Goal: Task Accomplishment & Management: Complete application form

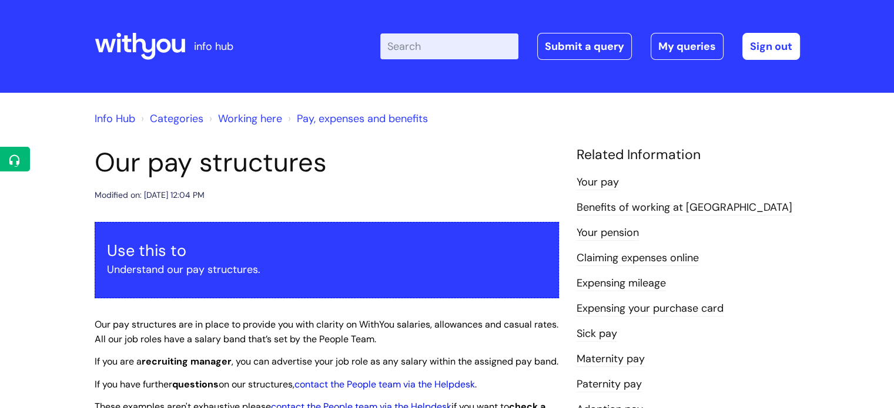
click at [430, 53] on input "Enter your search term here..." at bounding box center [449, 46] width 138 height 26
type input "IT"
click button "Search" at bounding box center [0, 0] width 0 height 0
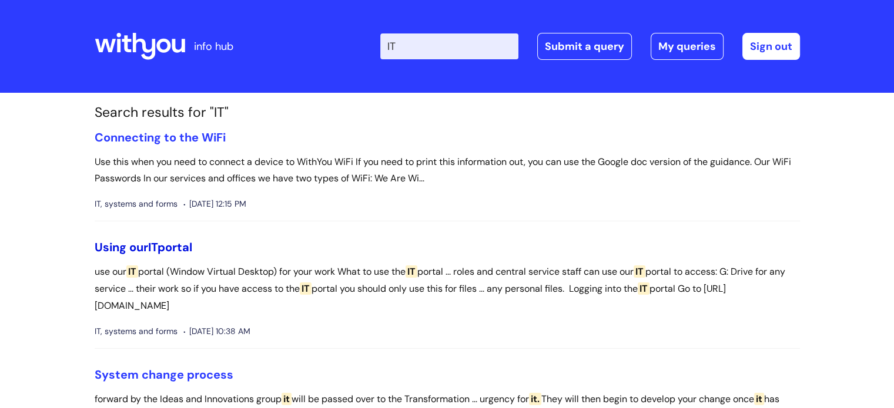
click at [147, 246] on link "Using our IT portal" at bounding box center [144, 247] width 98 height 15
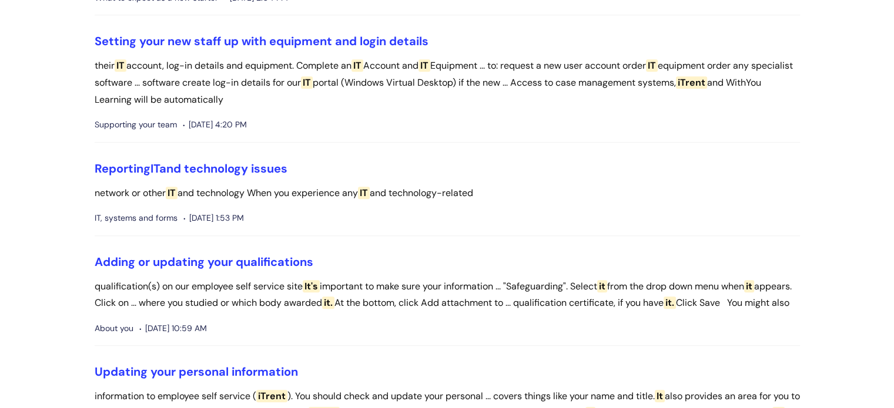
scroll to position [921, 0]
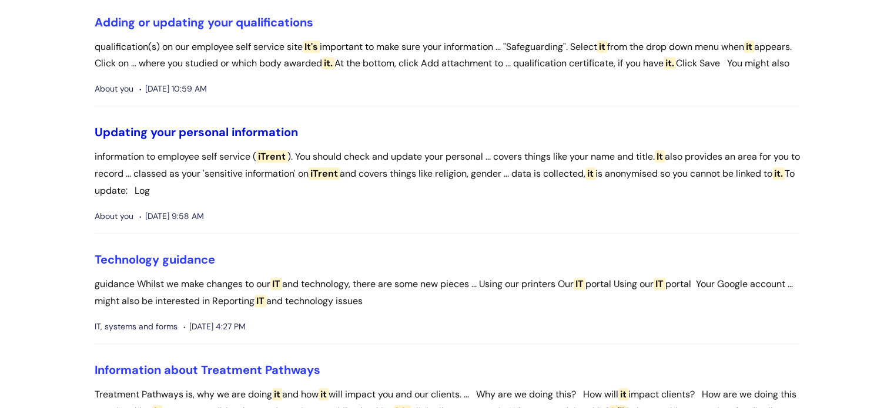
click at [170, 140] on link "Updating your personal information" at bounding box center [196, 132] width 203 height 15
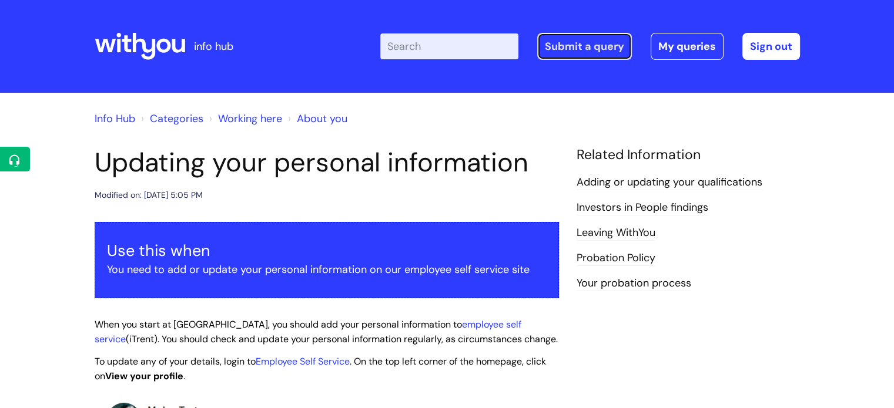
click at [570, 44] on link "Submit a query" at bounding box center [584, 46] width 95 height 27
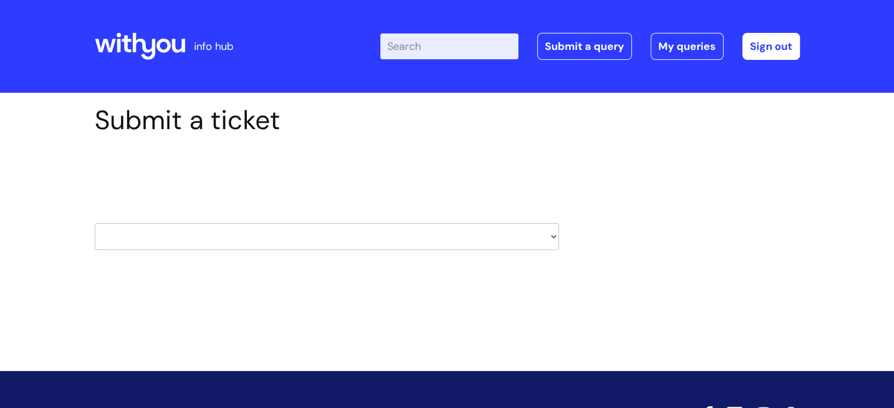
click at [247, 232] on select "HR / People IT and Support Clinical Drug Alerts Finance Accounts Data Support T…" at bounding box center [327, 236] width 464 height 27
select select "it_and_support"
click at [95, 223] on select "HR / People IT and Support Clinical Drug Alerts Finance Accounts Data Support T…" at bounding box center [327, 236] width 464 height 27
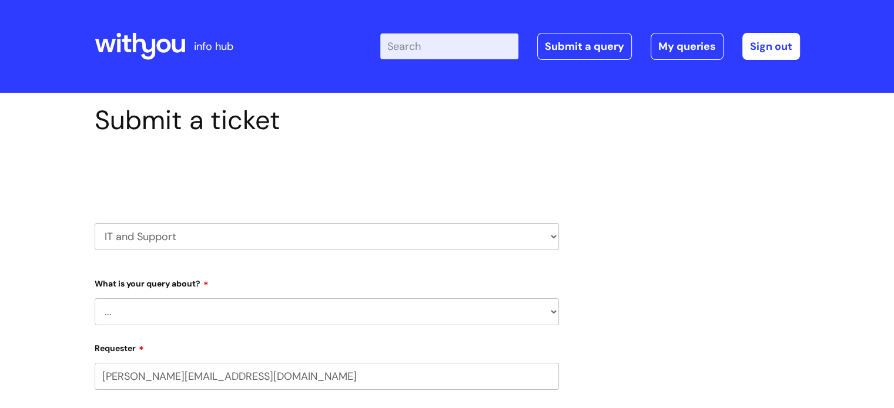
click at [301, 310] on select "... Mobile Phone Reset & MFA Accounts, Starters and Leavers IT Hardware issue I…" at bounding box center [327, 311] width 464 height 27
select select "Something Else"
click at [95, 298] on select "... Mobile Phone Reset & MFA Accounts, Starters and Leavers IT Hardware issue I…" at bounding box center [327, 311] width 464 height 27
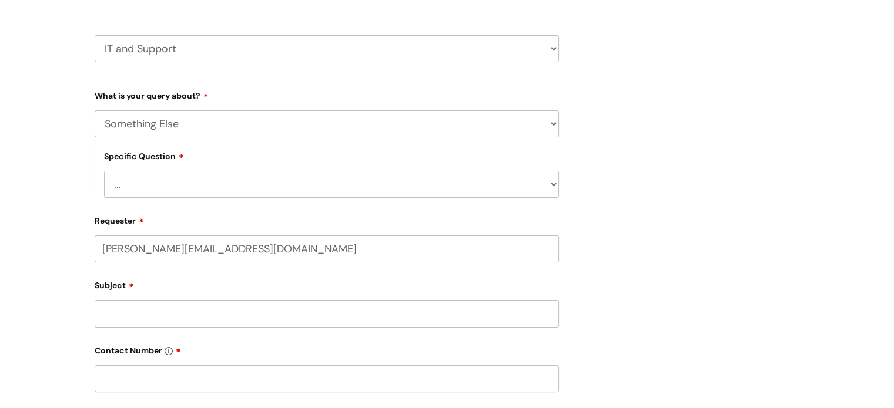
click at [146, 176] on select "... My problem is not listed" at bounding box center [331, 184] width 455 height 27
select select "My problem is not listed"
click at [104, 171] on select "... My problem is not listed" at bounding box center [331, 184] width 455 height 27
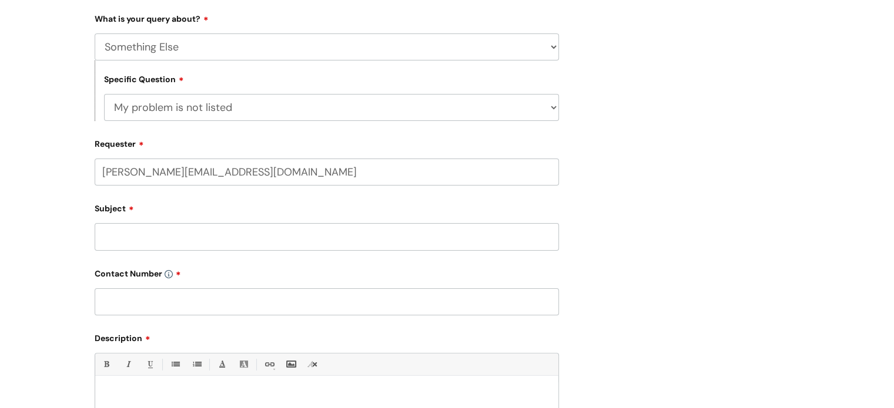
scroll to position [266, 0]
click at [129, 229] on input "Subject" at bounding box center [327, 236] width 464 height 27
type input "n"
type input "Name change on systems"
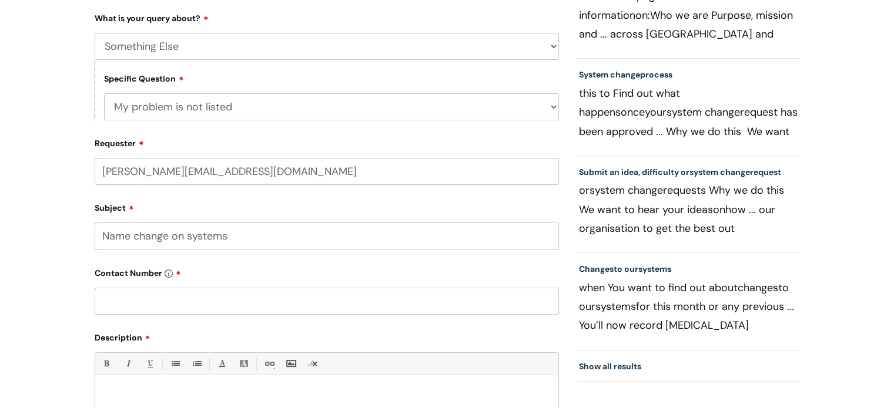
click at [126, 301] on input "text" at bounding box center [327, 301] width 464 height 27
paste input "07811048439"
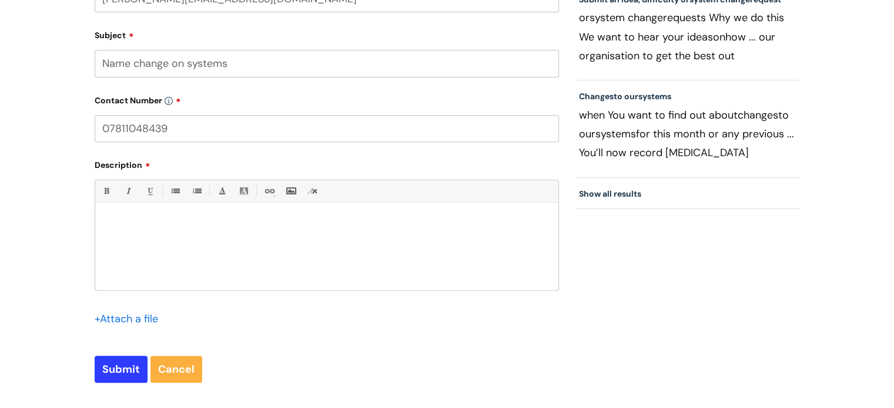
scroll to position [451, 0]
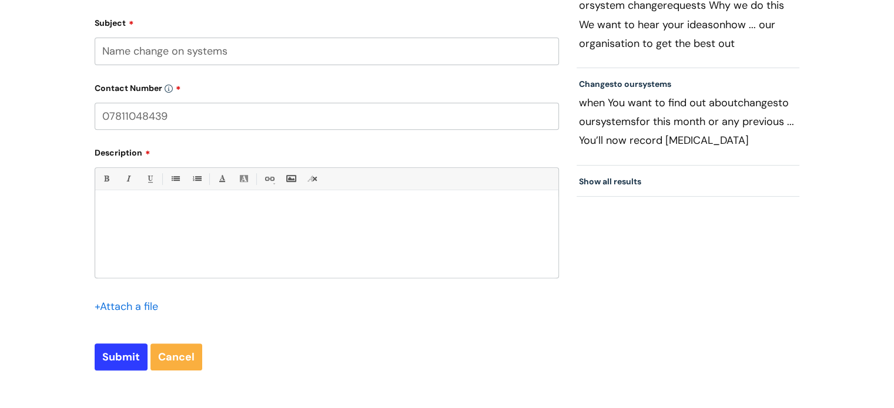
type input "07811048439"
click at [154, 209] on p at bounding box center [326, 211] width 445 height 11
click at [113, 210] on p "HI there" at bounding box center [326, 211] width 445 height 11
click at [107, 223] on p at bounding box center [326, 221] width 445 height 11
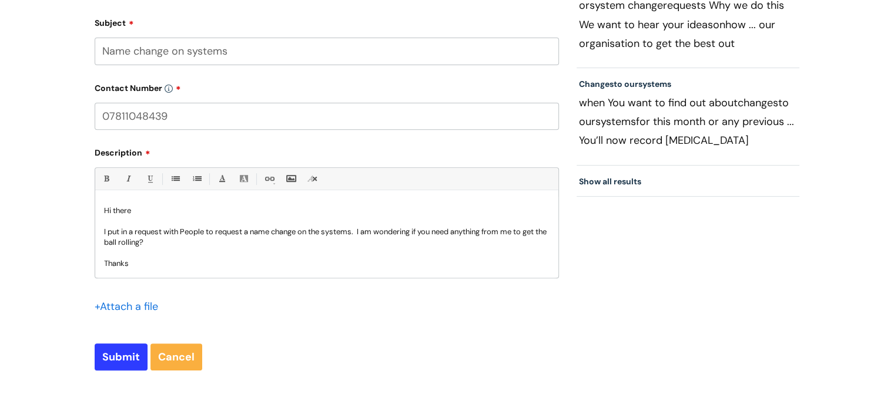
scroll to position [1, 0]
click at [199, 233] on p "I put in a request with People to request a name change on the systems. I am wo…" at bounding box center [326, 236] width 445 height 21
click at [109, 352] on input "Submit" at bounding box center [121, 357] width 53 height 27
type input "Please Wait..."
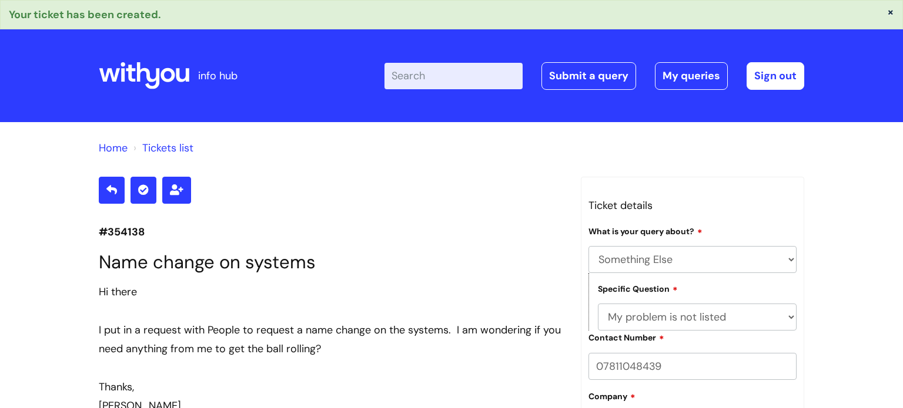
select select "Something Else"
select select "My problem is not listed"
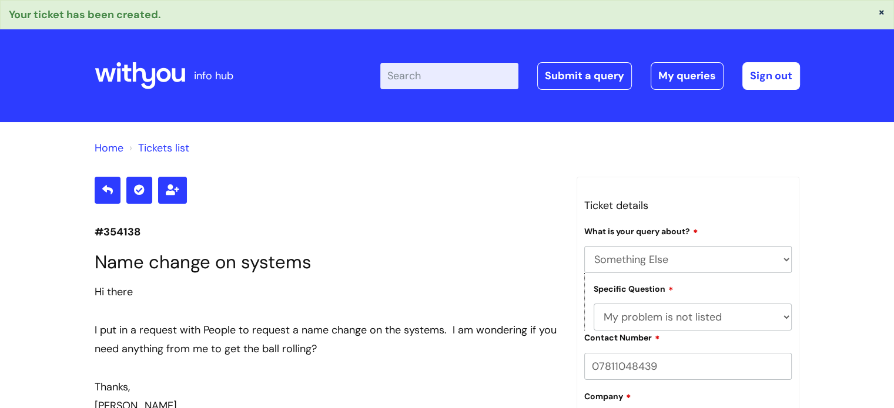
click at [166, 149] on link "Tickets list" at bounding box center [163, 148] width 51 height 14
